Goal: Information Seeking & Learning: Find specific fact

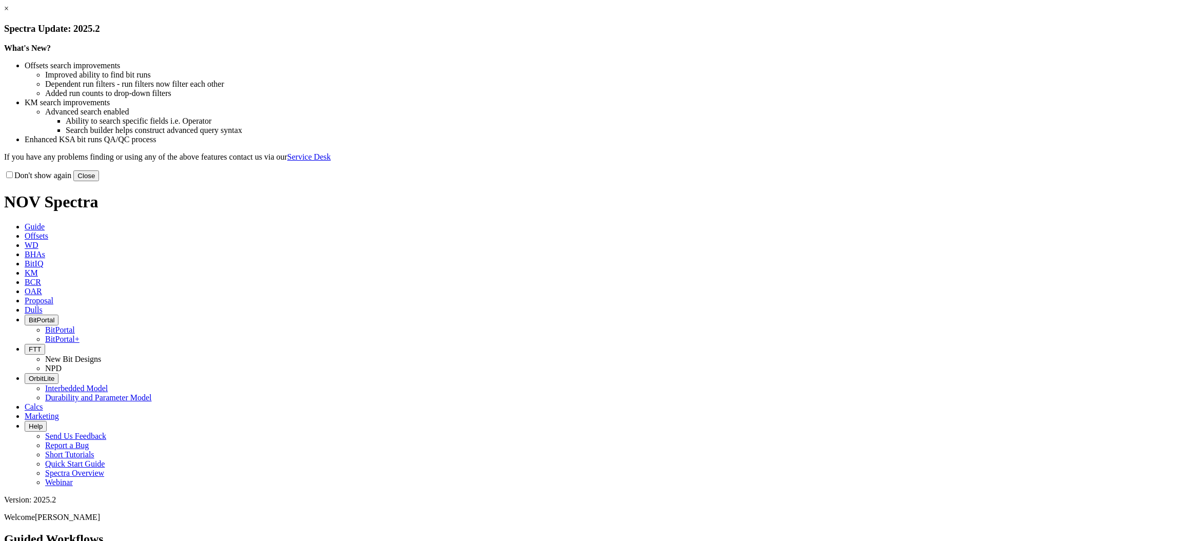
click at [99, 181] on button "Close" at bounding box center [86, 175] width 26 height 11
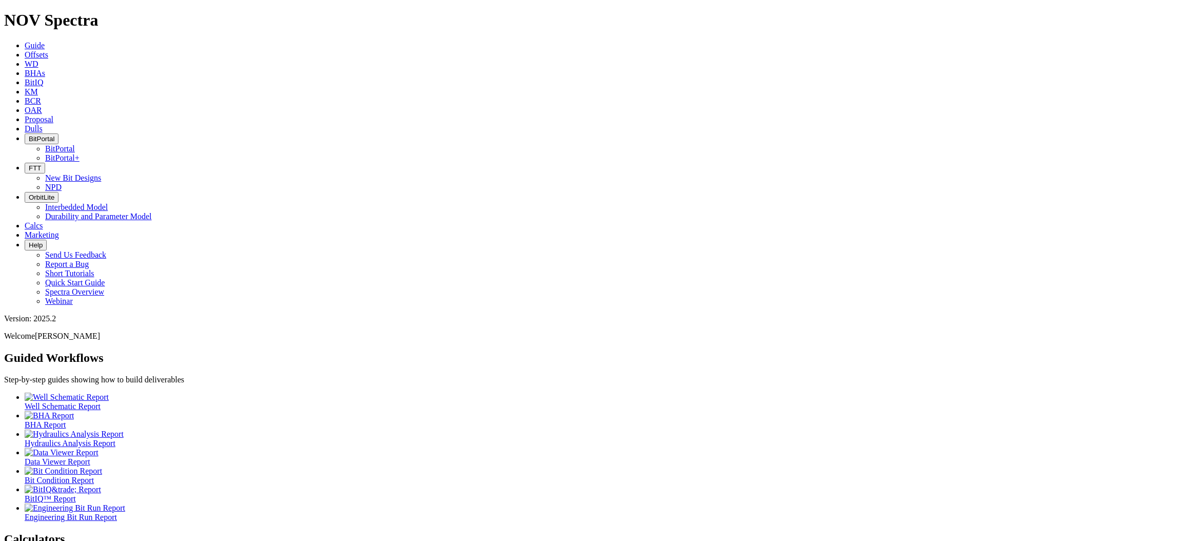
click at [25, 124] on icon at bounding box center [25, 128] width 0 height 9
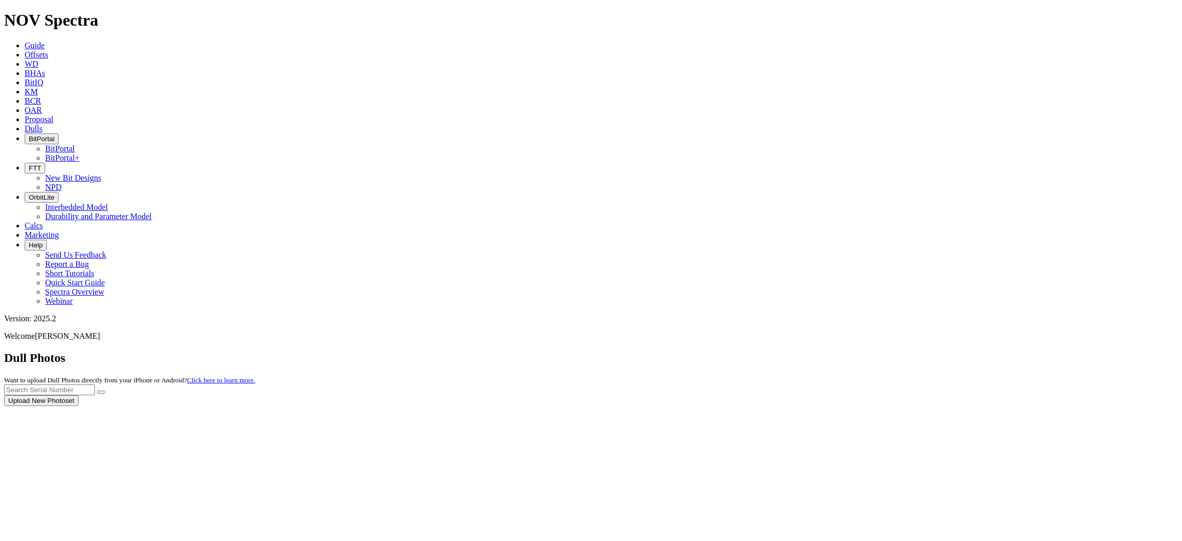
click at [994, 406] on div at bounding box center [591, 406] width 1174 height 0
click at [1043, 351] on div "Dull Photos Want to upload Dull Photos directly from your iPhone or Android? Cl…" at bounding box center [591, 378] width 1174 height 55
click at [95, 384] on input "text" at bounding box center [49, 389] width 91 height 11
type input "A307965"
click at [105, 390] on button "submit" at bounding box center [101, 391] width 8 height 3
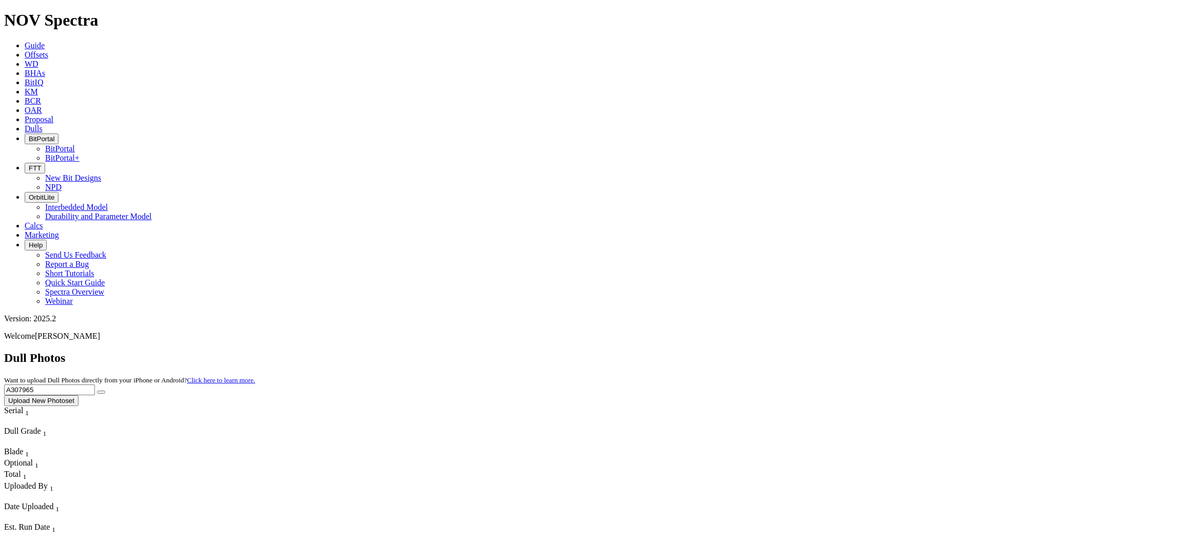
click at [48, 50] on link "Offsets" at bounding box center [37, 54] width 24 height 9
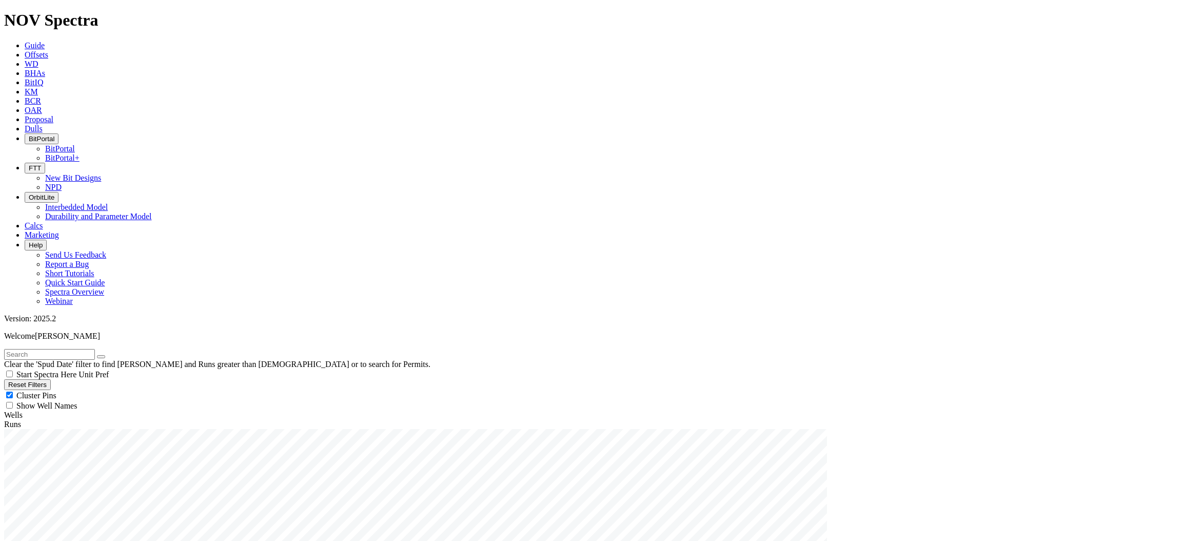
click at [64, 349] on input "text" at bounding box center [49, 354] width 91 height 11
click at [95, 349] on input "text" at bounding box center [49, 354] width 91 height 11
type input "A288020"
click at [32, 440] on span "Anywhere" at bounding box center [33, 444] width 34 height 9
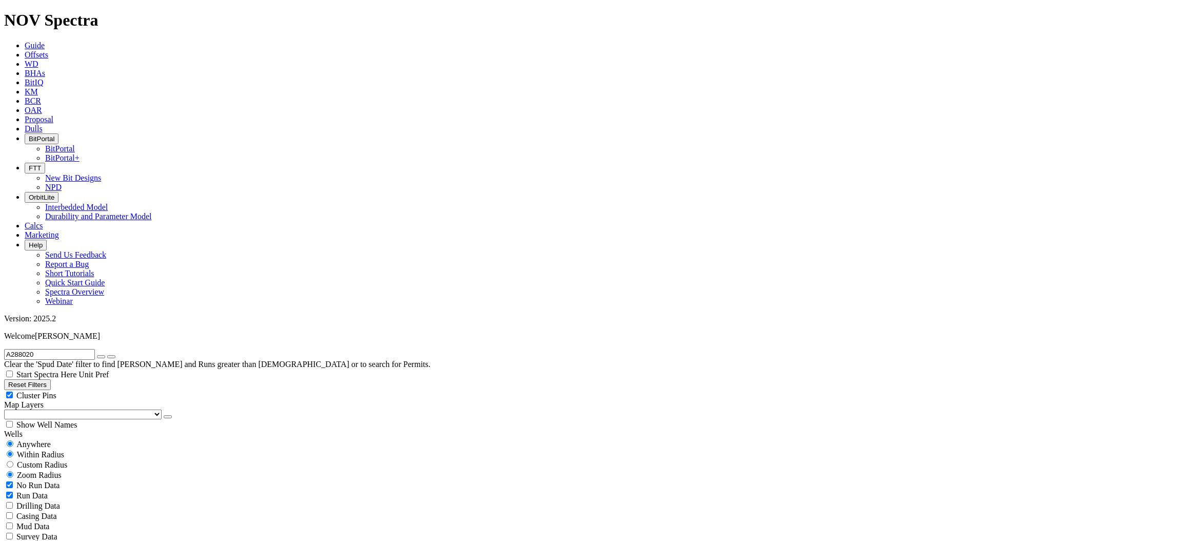
radio input "true"
radio input "false"
click at [111, 357] on icon "submit" at bounding box center [111, 357] width 0 height 0
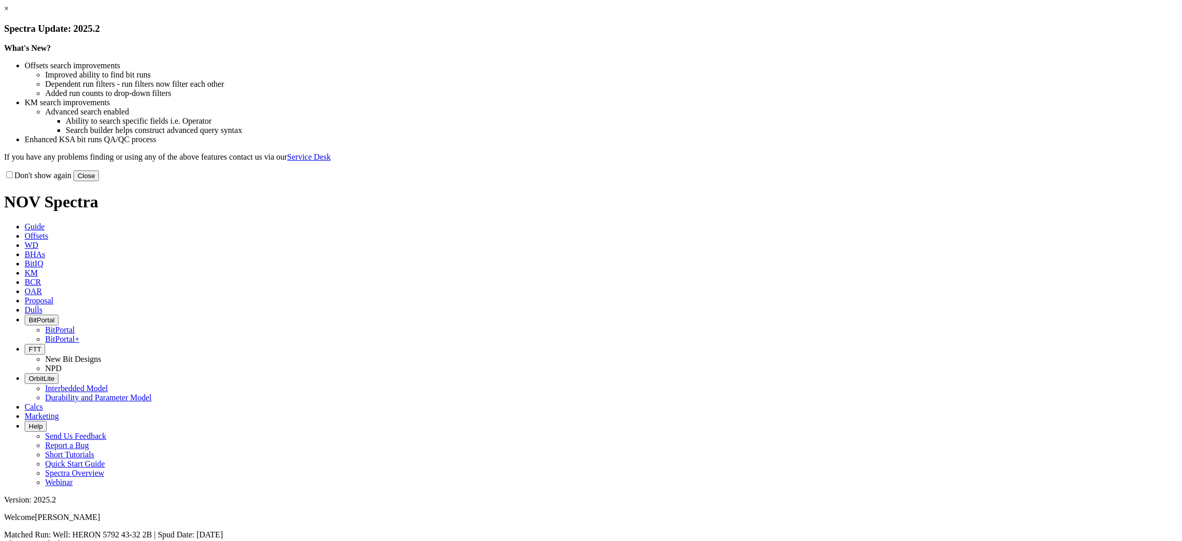
click at [9, 13] on link "×" at bounding box center [6, 8] width 5 height 9
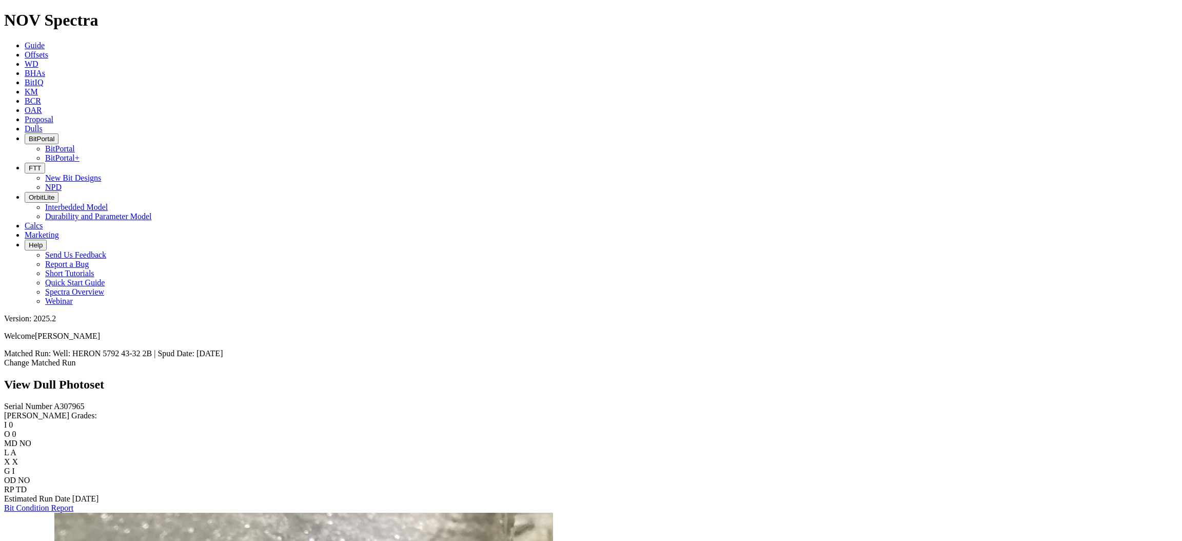
click at [48, 50] on span "Offsets" at bounding box center [37, 54] width 24 height 9
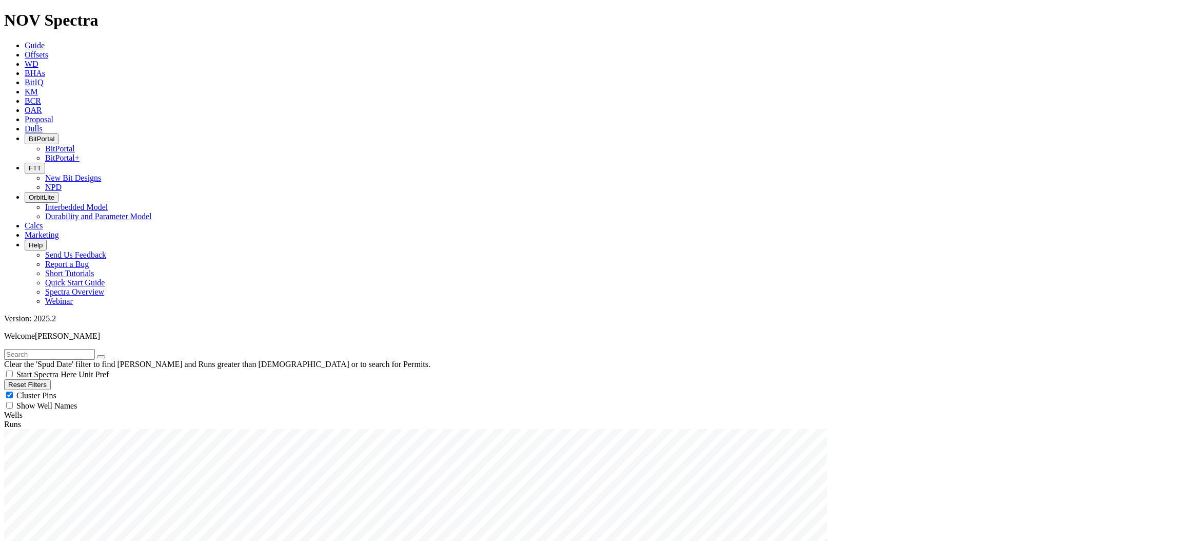
click at [71, 349] on input "text" at bounding box center [49, 354] width 91 height 11
type input "A307965"
click at [45, 440] on span "Anywhere" at bounding box center [33, 444] width 34 height 9
radio input "true"
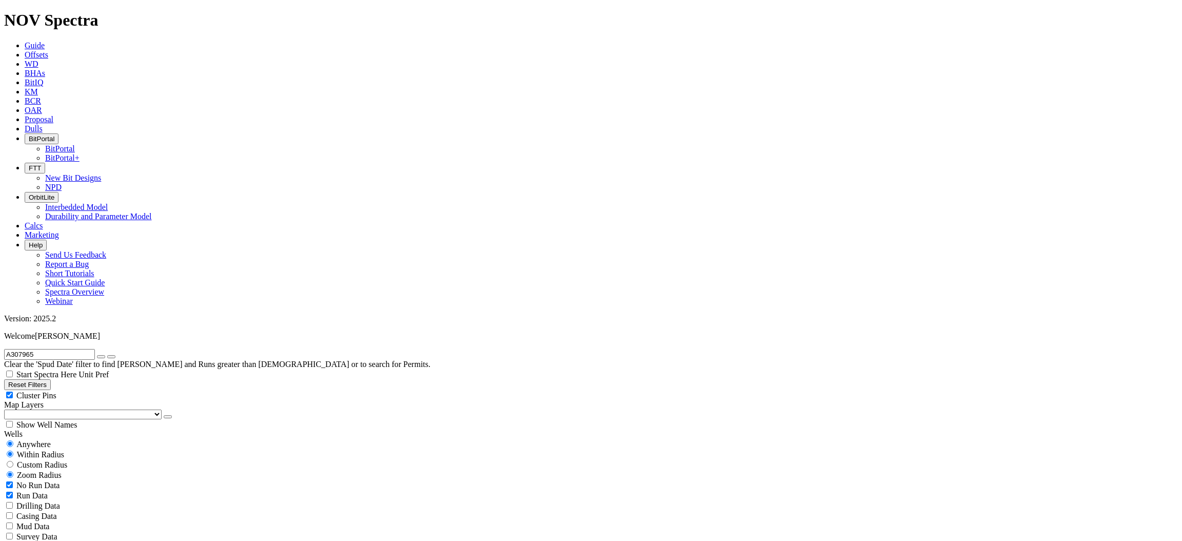
radio input "false"
click at [111, 357] on icon "submit" at bounding box center [111, 357] width 0 height 0
radio input "false"
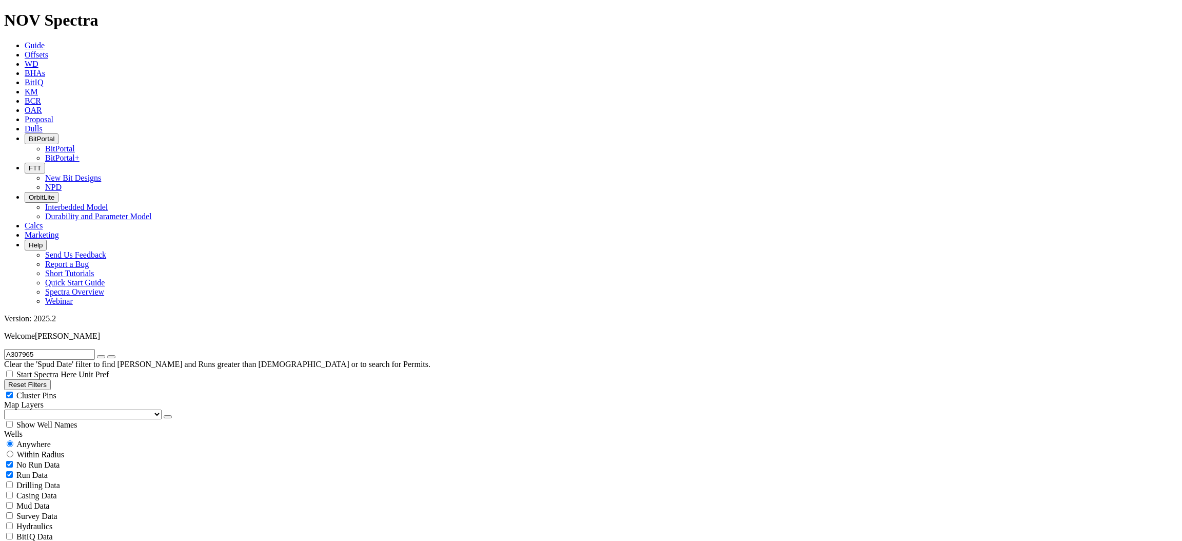
radio input "true"
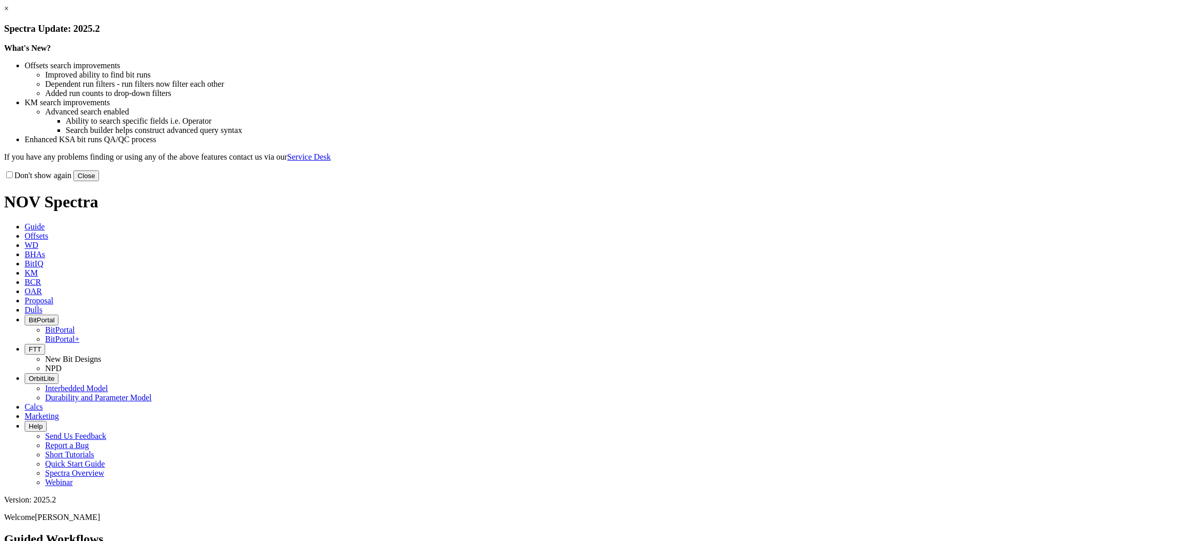
click at [99, 181] on button "Close" at bounding box center [86, 175] width 26 height 11
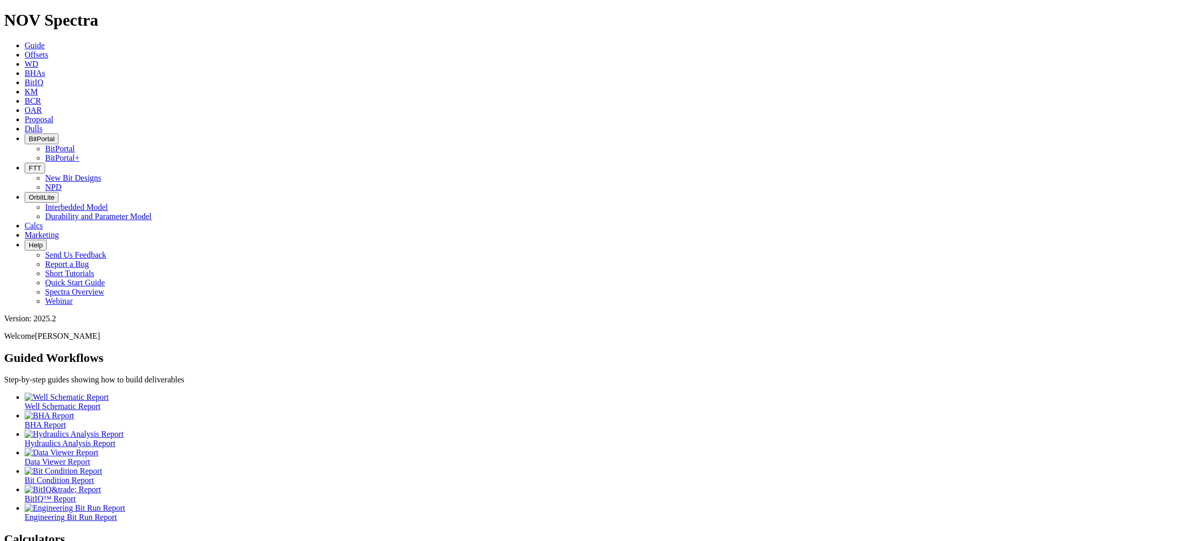
click at [48, 50] on span "Offsets" at bounding box center [37, 54] width 24 height 9
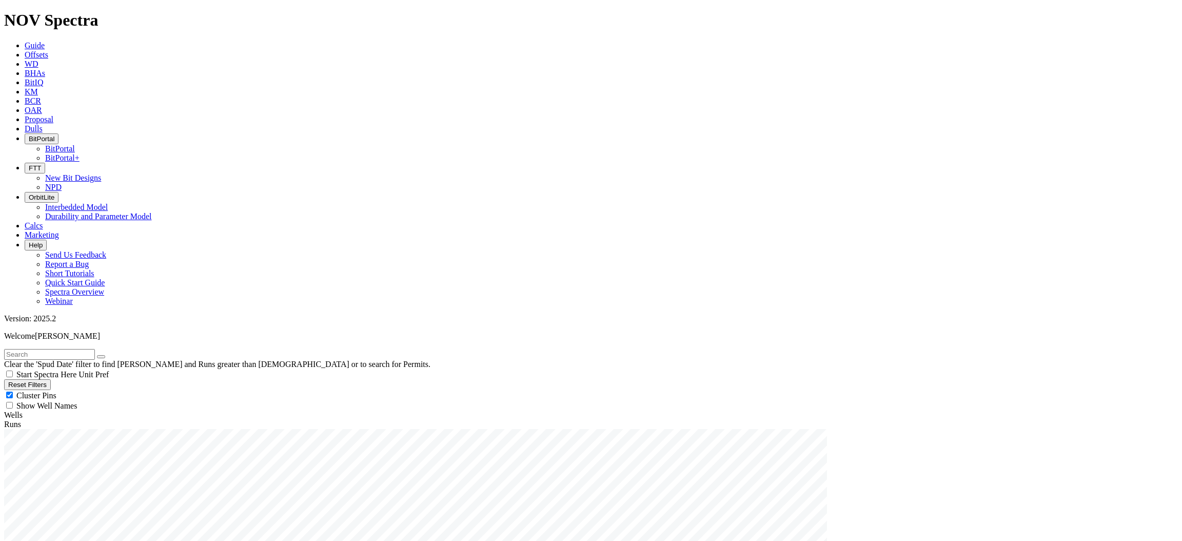
click at [34, 349] on input "text" at bounding box center [49, 354] width 91 height 11
type input "A278446"
click at [36, 440] on span "Anywhere" at bounding box center [33, 444] width 34 height 9
radio input "true"
radio input "false"
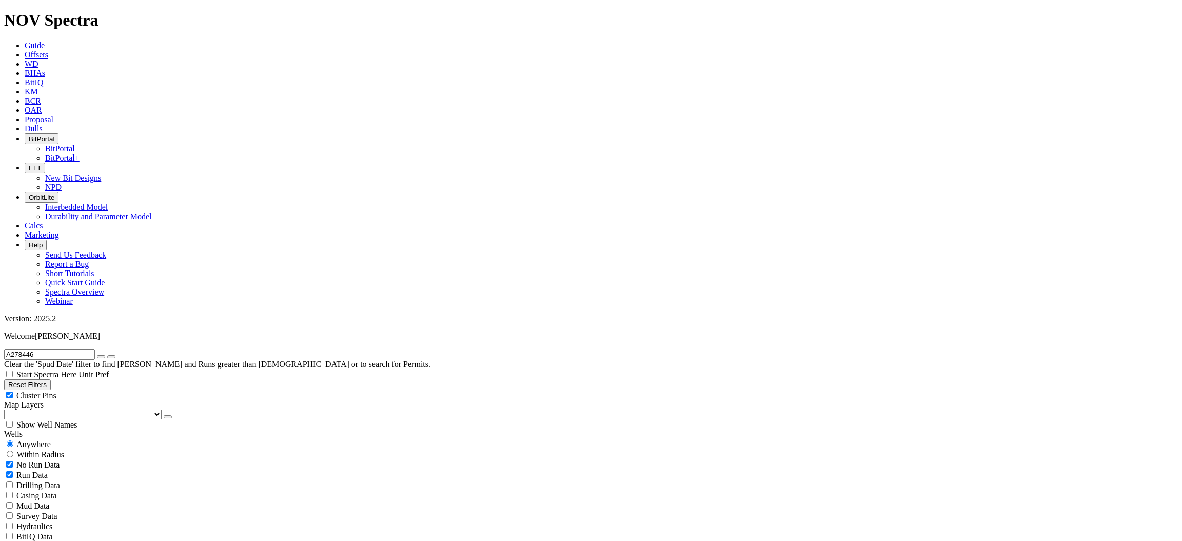
click at [111, 357] on icon "submit" at bounding box center [111, 357] width 0 height 0
radio input "false"
radio input "true"
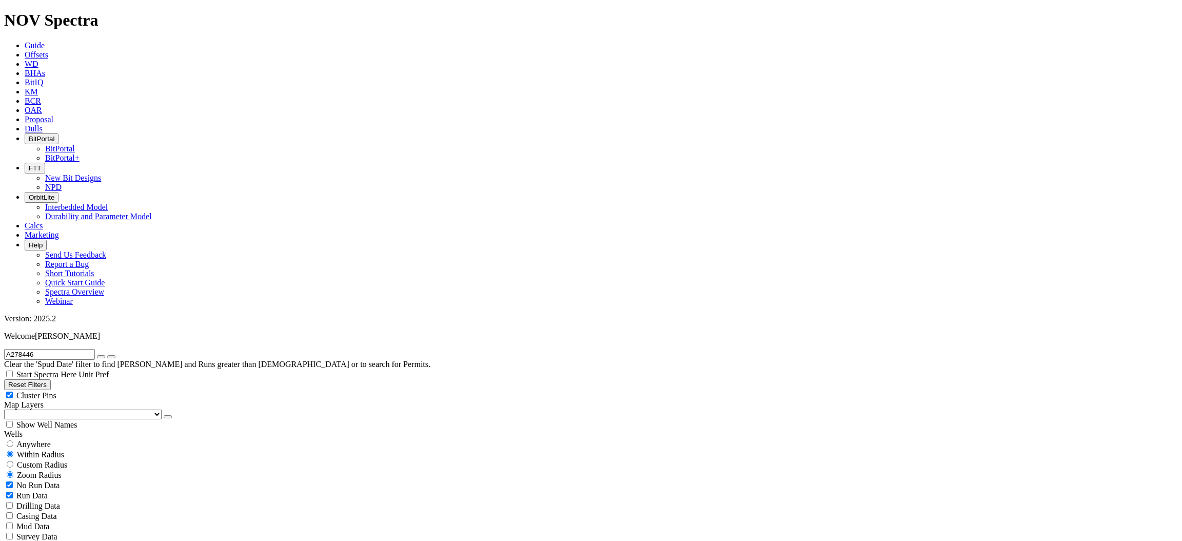
scroll to position [368, 0]
click at [101, 357] on icon "button" at bounding box center [101, 357] width 0 height 0
